Goal: Task Accomplishment & Management: Use online tool/utility

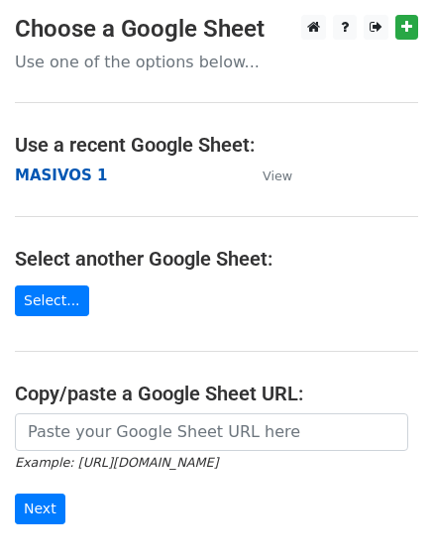
click at [54, 175] on strong "MASIVOS 1" at bounding box center [61, 176] width 92 height 18
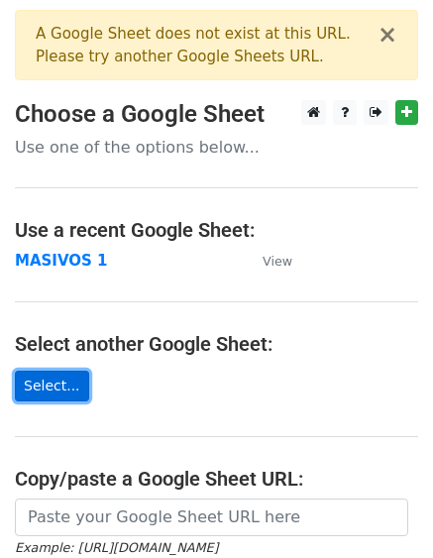
click at [44, 385] on link "Select..." at bounding box center [52, 386] width 74 height 31
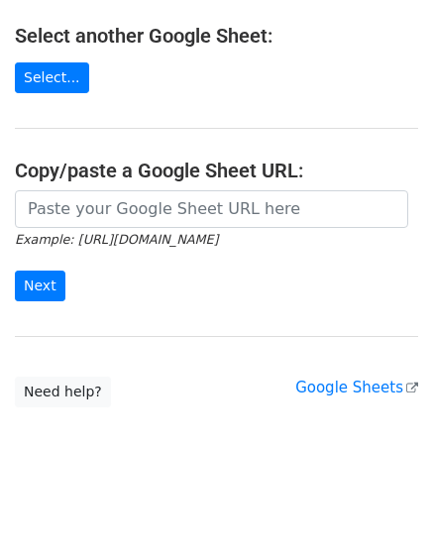
scroll to position [316, 0]
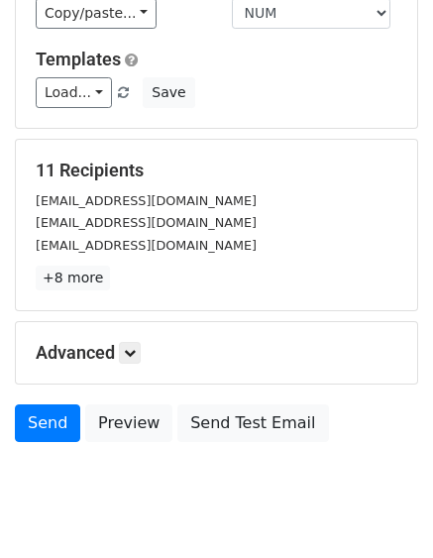
scroll to position [291, 0]
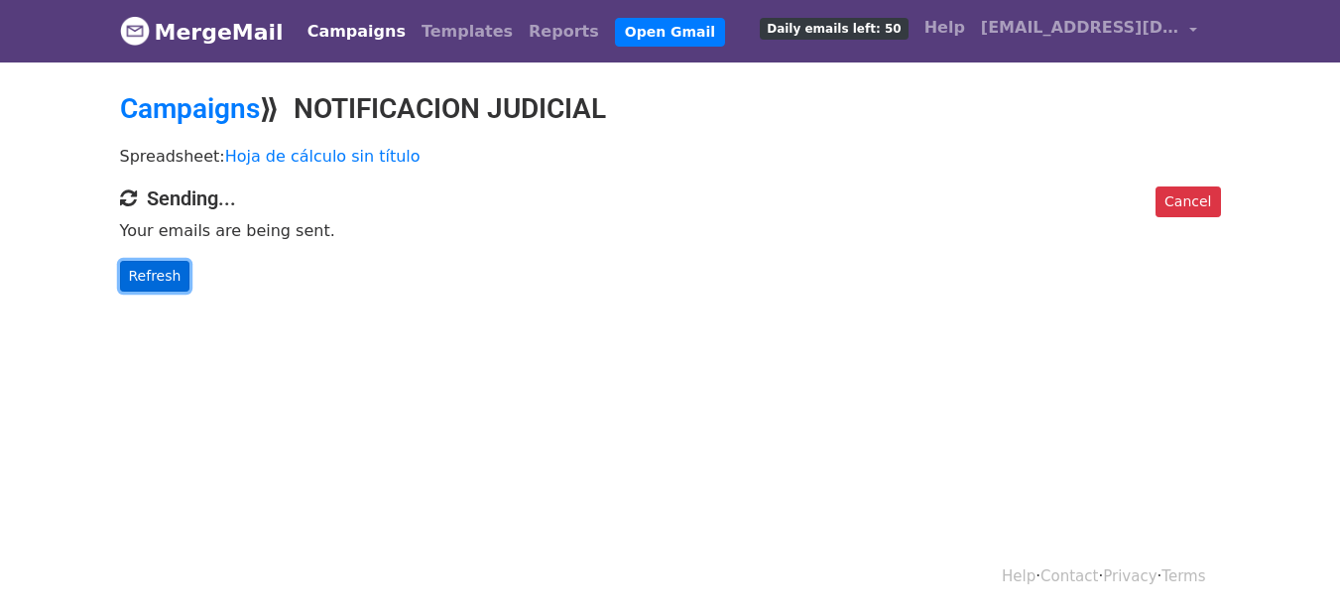
click at [133, 278] on link "Refresh" at bounding box center [155, 276] width 70 height 31
click at [133, 277] on link "Refresh" at bounding box center [155, 276] width 70 height 31
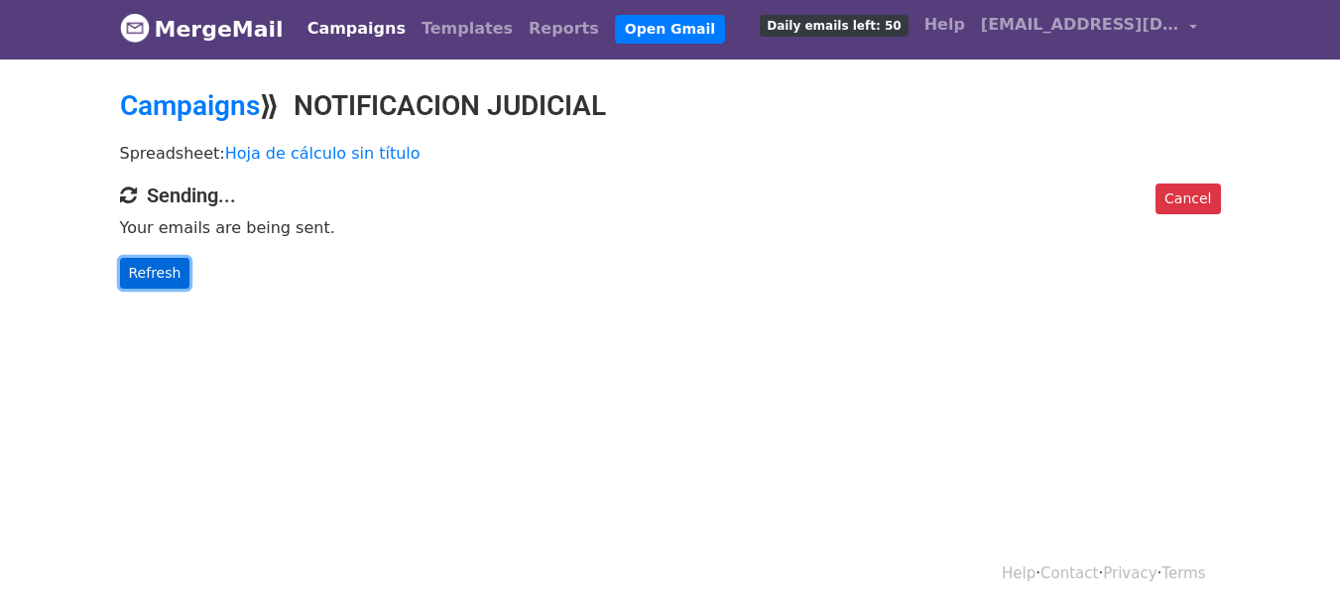
click at [125, 265] on link "Refresh" at bounding box center [155, 273] width 70 height 31
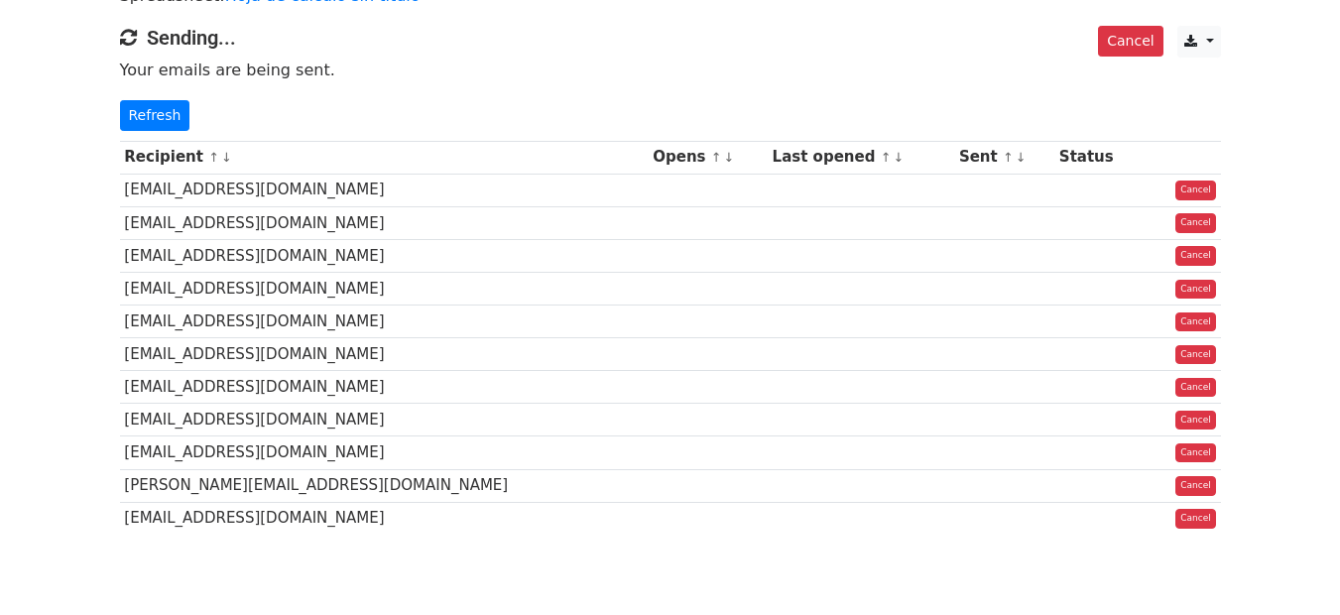
scroll to position [119, 0]
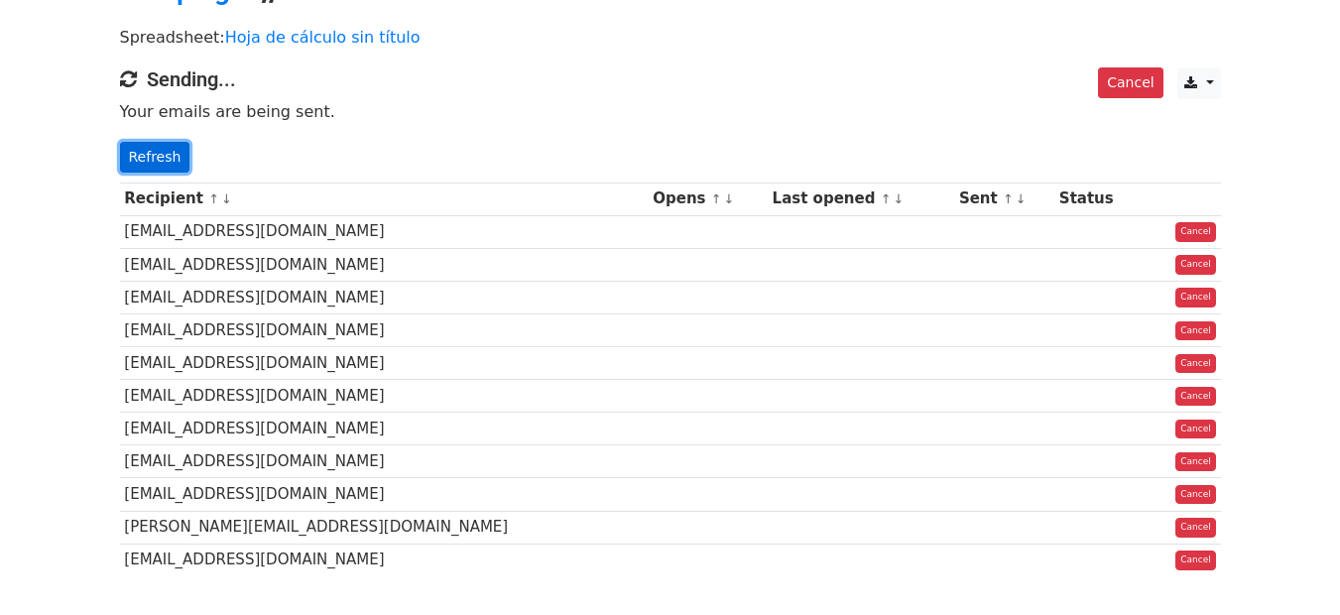
click at [159, 163] on link "Refresh" at bounding box center [155, 157] width 70 height 31
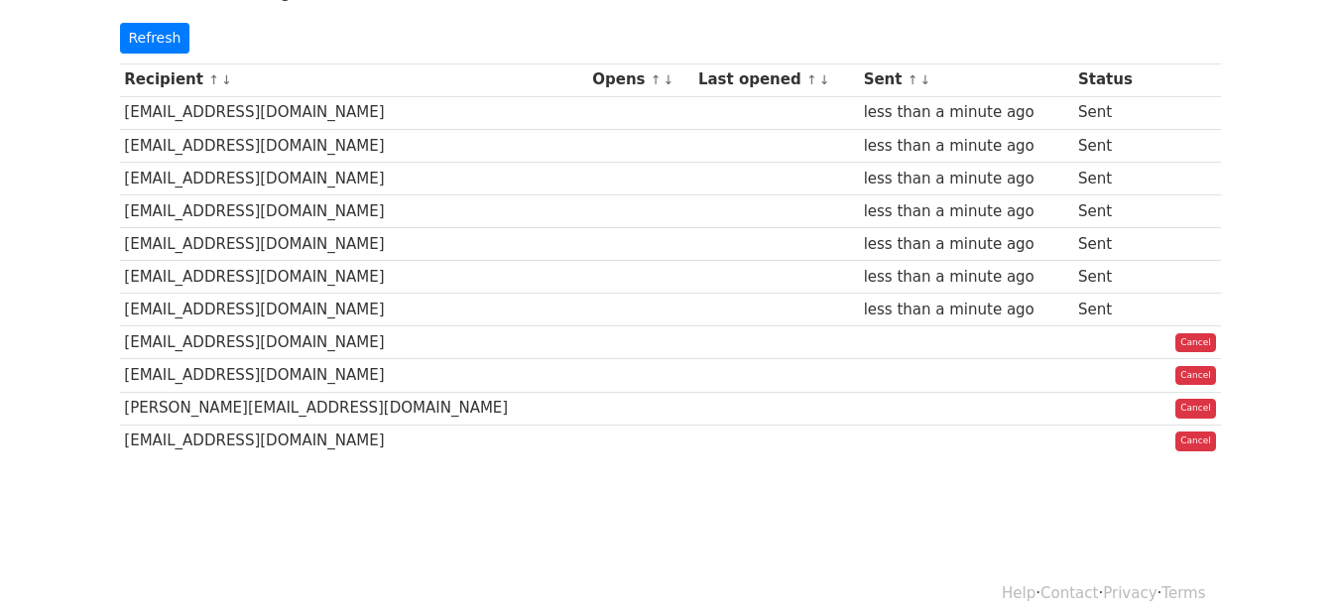
scroll to position [119, 0]
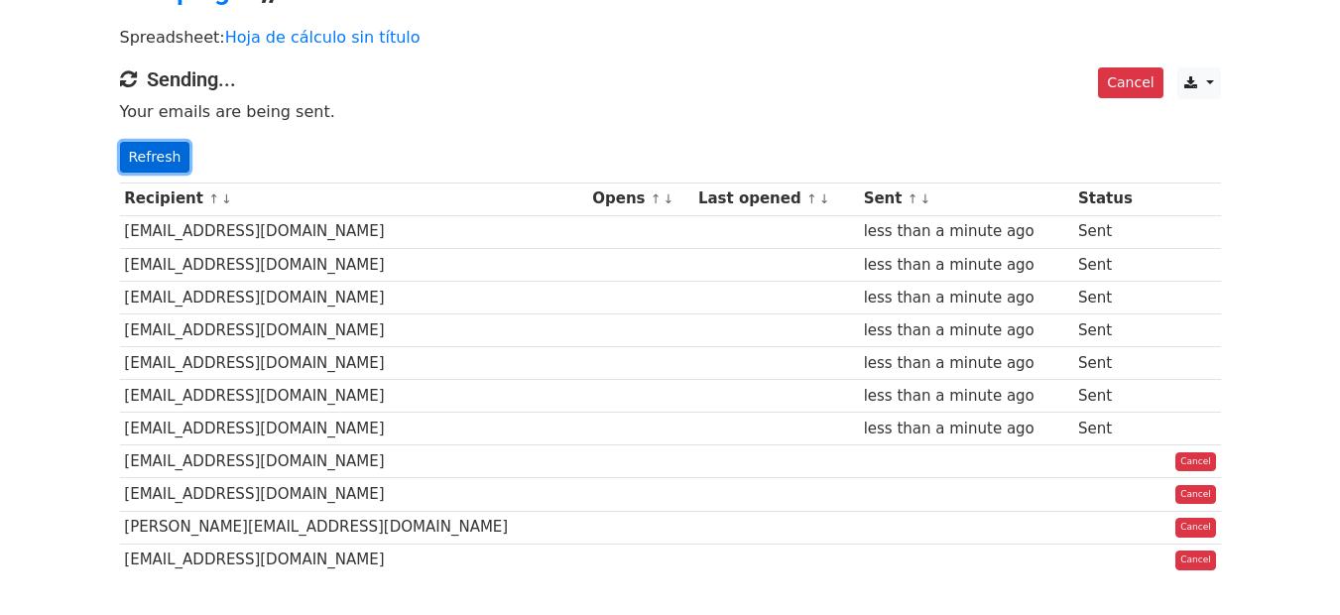
click at [143, 164] on link "Refresh" at bounding box center [155, 157] width 70 height 31
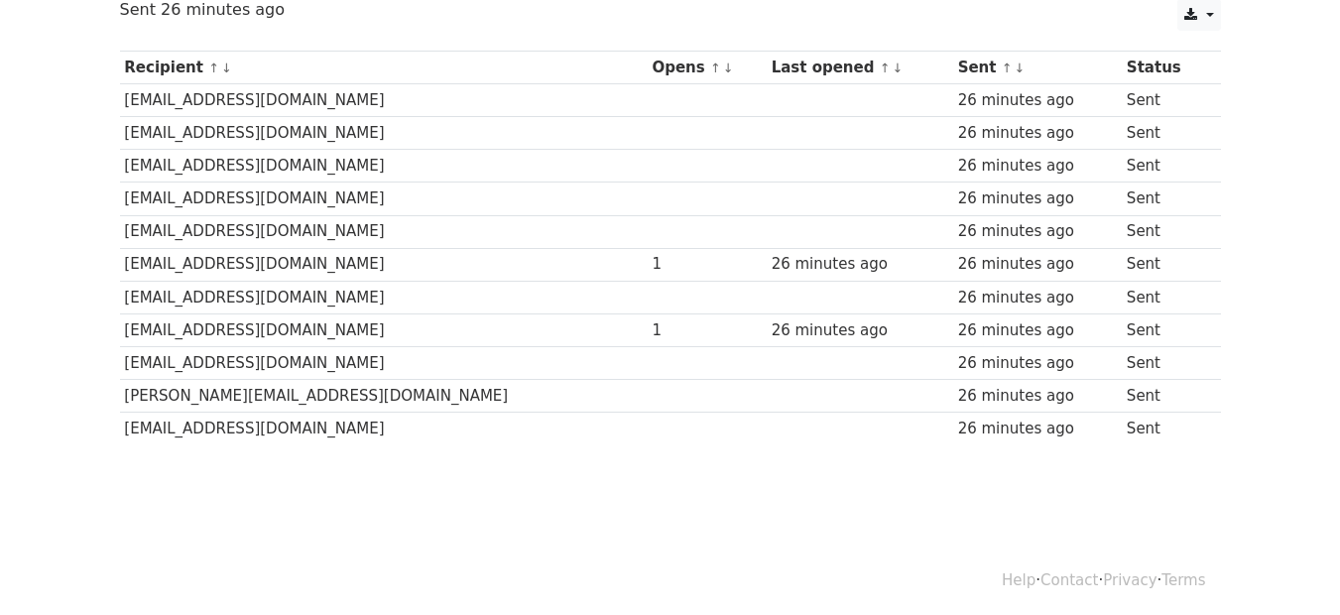
scroll to position [253, 0]
